Goal: Navigation & Orientation: Find specific page/section

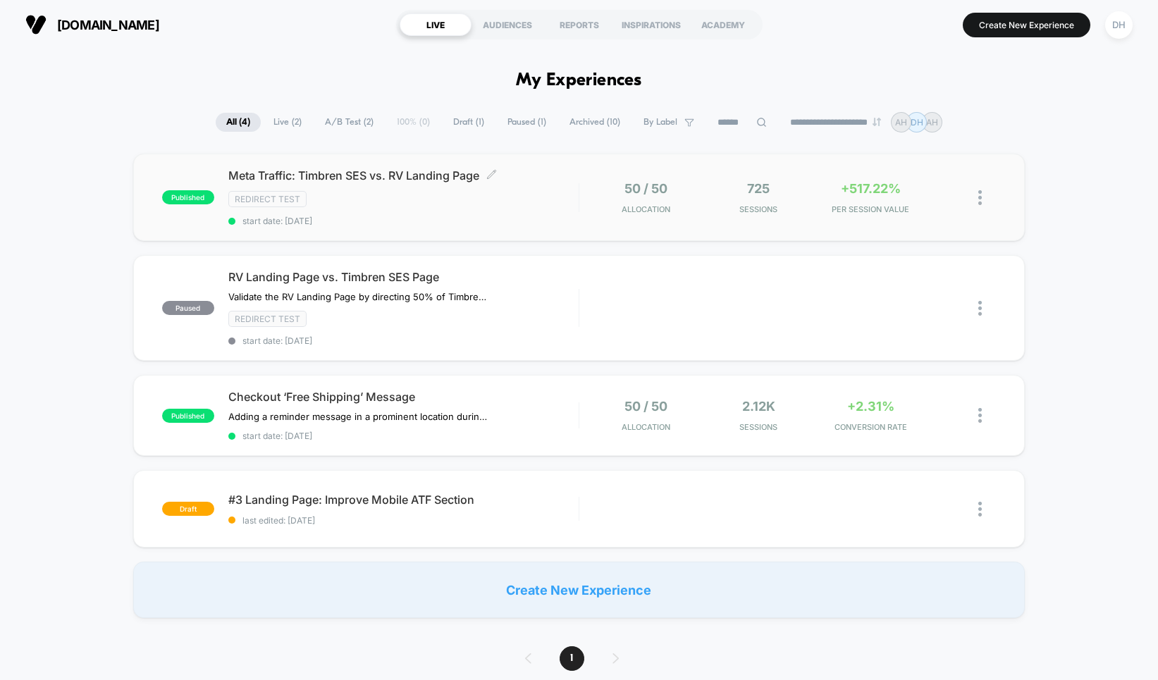
click at [535, 203] on div "Redirect Test" at bounding box center [403, 199] width 350 height 16
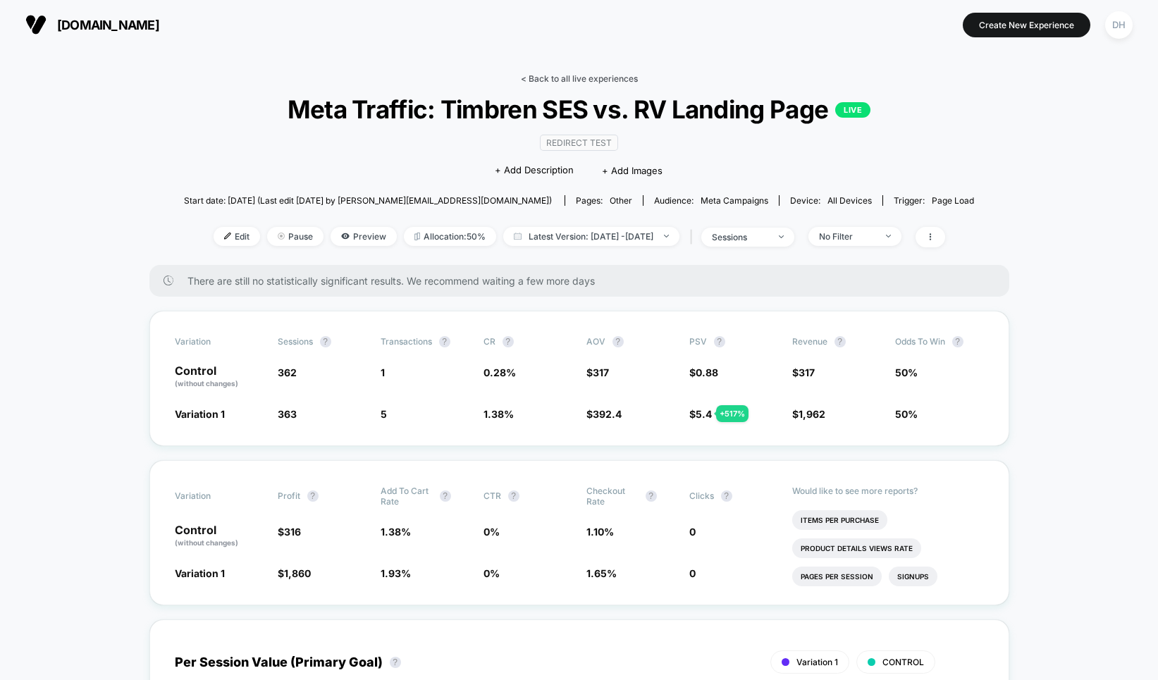
click at [562, 75] on link "< Back to all live experiences" at bounding box center [579, 78] width 117 height 11
